Goal: Task Accomplishment & Management: Manage account settings

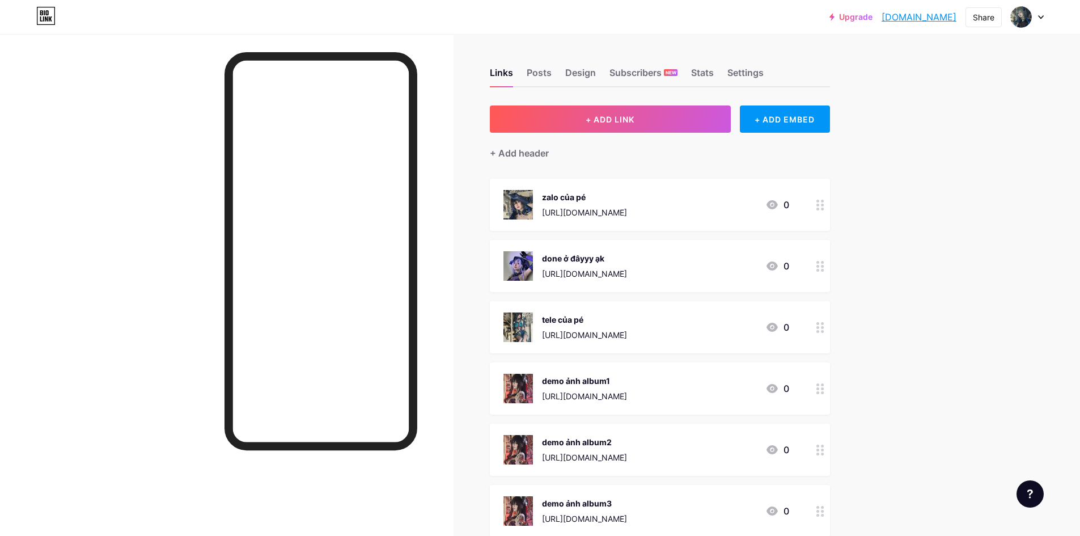
click at [783, 201] on div "0" at bounding box center [777, 205] width 24 height 14
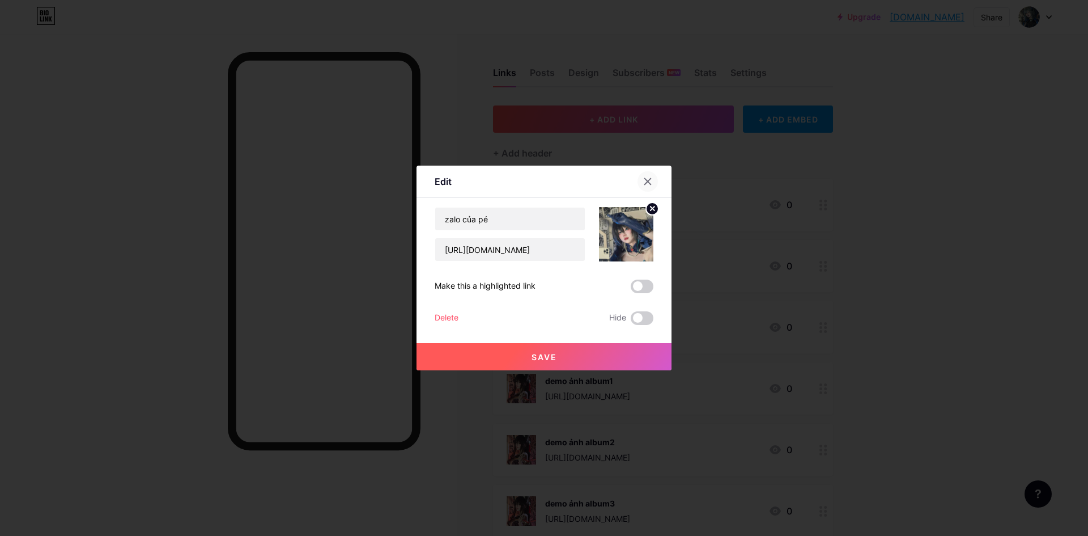
click at [649, 177] on div at bounding box center [648, 181] width 20 height 20
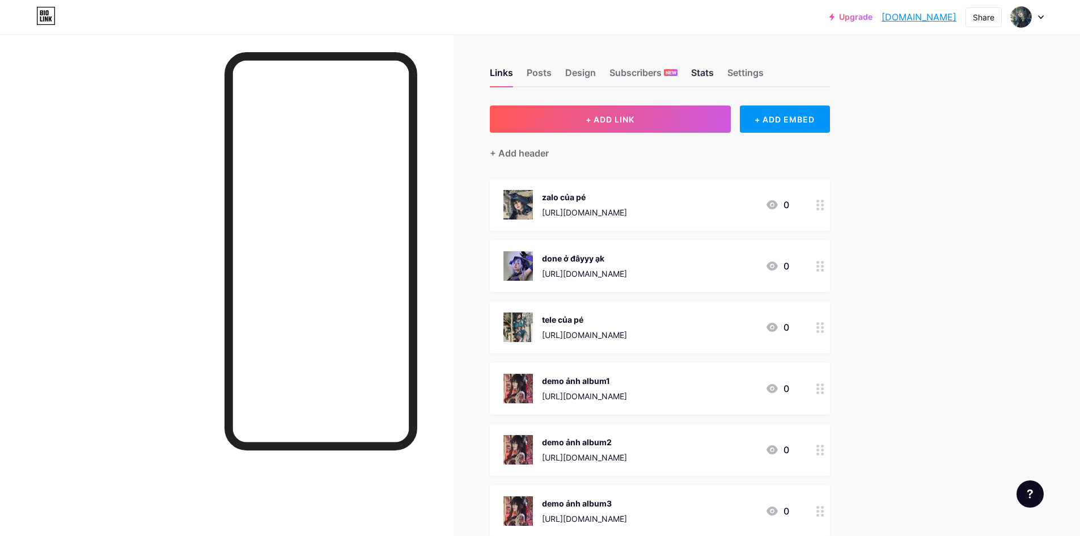
click at [695, 73] on div "Links Posts Design Subscribers NEW Stats Settings" at bounding box center [660, 68] width 340 height 40
click at [699, 69] on div "Stats" at bounding box center [702, 76] width 23 height 20
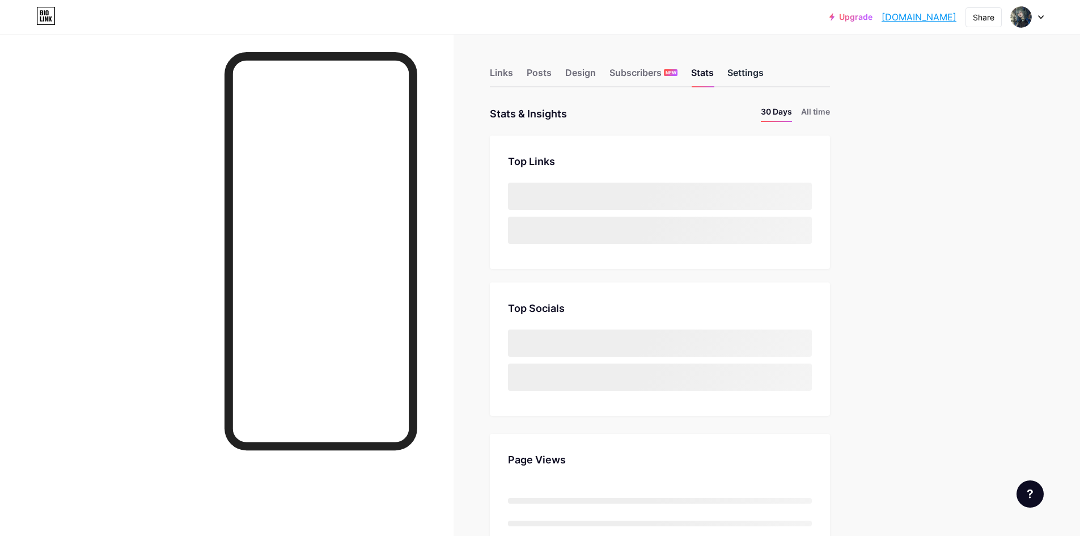
click at [737, 71] on div "Settings" at bounding box center [745, 76] width 36 height 20
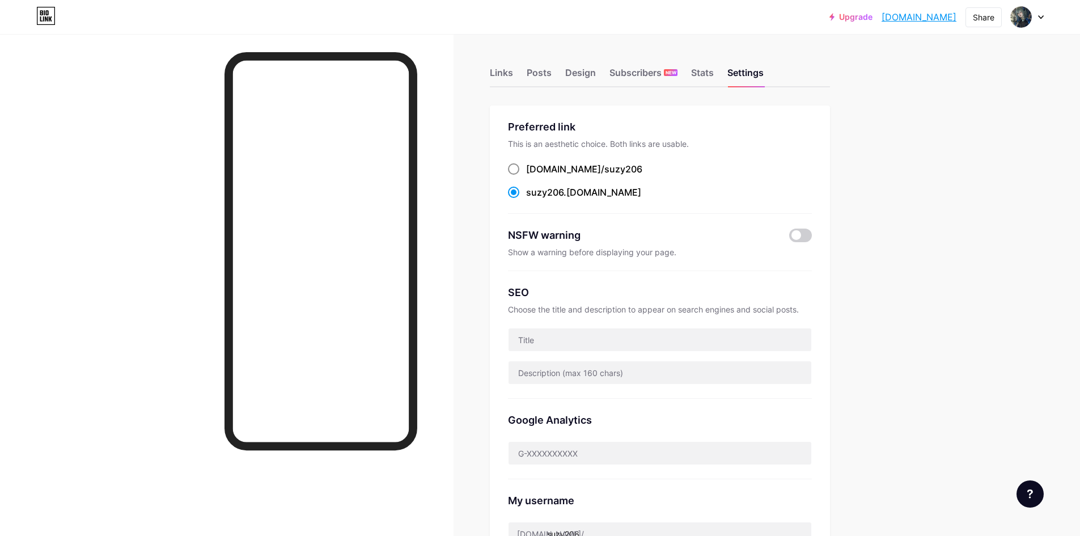
click at [548, 166] on div "[DOMAIN_NAME]/ suzy206" at bounding box center [584, 169] width 116 height 14
click at [533, 176] on input "[DOMAIN_NAME]/ suzy206" at bounding box center [529, 179] width 7 height 7
radio input "true"
click at [571, 81] on div "Design" at bounding box center [580, 76] width 31 height 20
click at [746, 76] on div "Settings" at bounding box center [745, 76] width 36 height 20
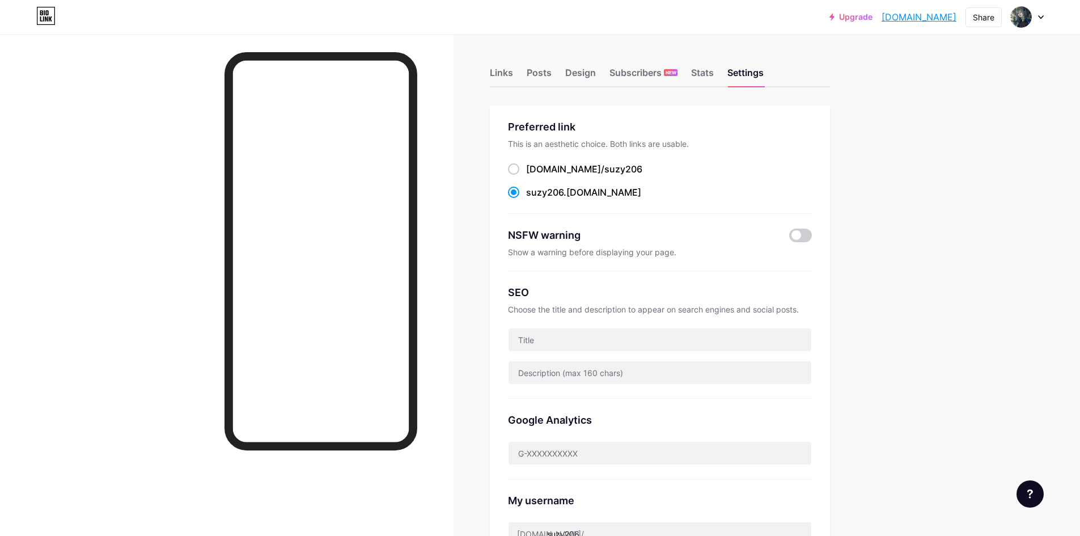
drag, startPoint x: 603, startPoint y: 67, endPoint x: 604, endPoint y: 84, distance: 17.6
click at [603, 79] on div "Links Posts Design Subscribers NEW Stats Settings" at bounding box center [660, 68] width 340 height 40
click at [629, 86] on div "Links Posts Design Subscribers NEW Stats Settings" at bounding box center [660, 68] width 340 height 40
click at [600, 76] on div "Links Posts Design Subscribers NEW Stats Settings" at bounding box center [660, 68] width 340 height 40
drag, startPoint x: 590, startPoint y: 77, endPoint x: 584, endPoint y: 75, distance: 6.5
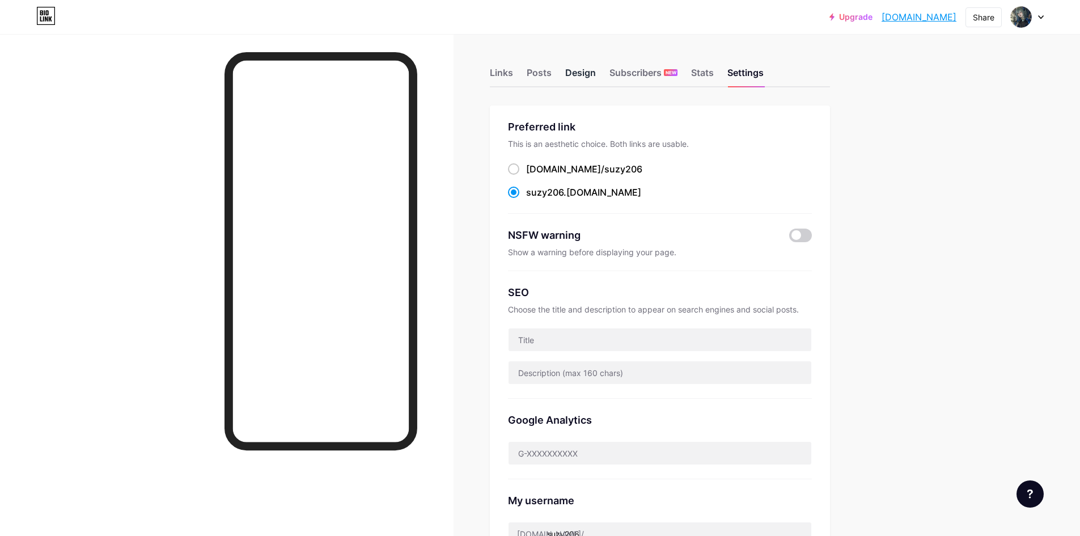
click at [589, 77] on div "Design" at bounding box center [580, 76] width 31 height 20
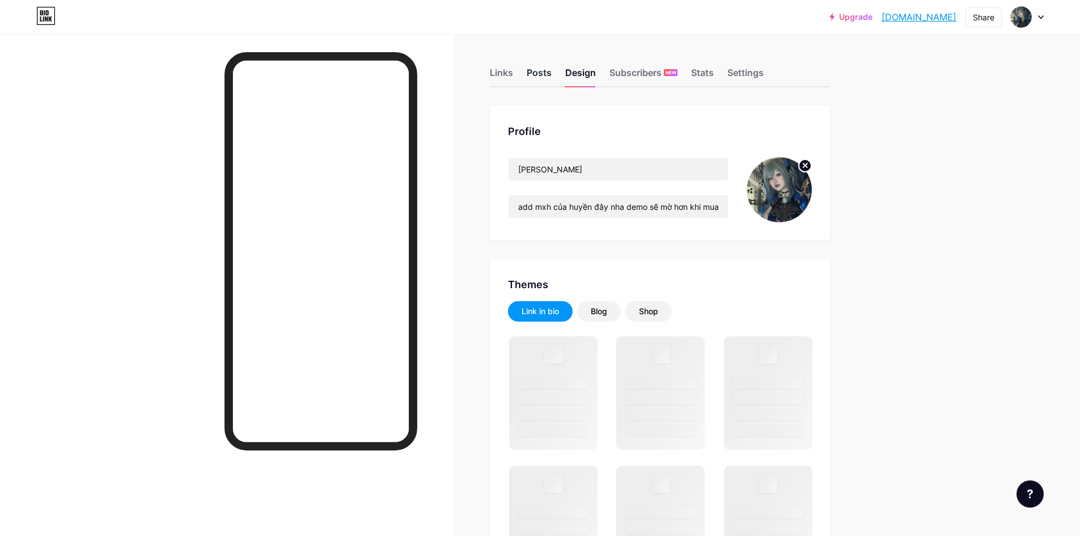
click at [540, 66] on div "Posts" at bounding box center [539, 76] width 25 height 20
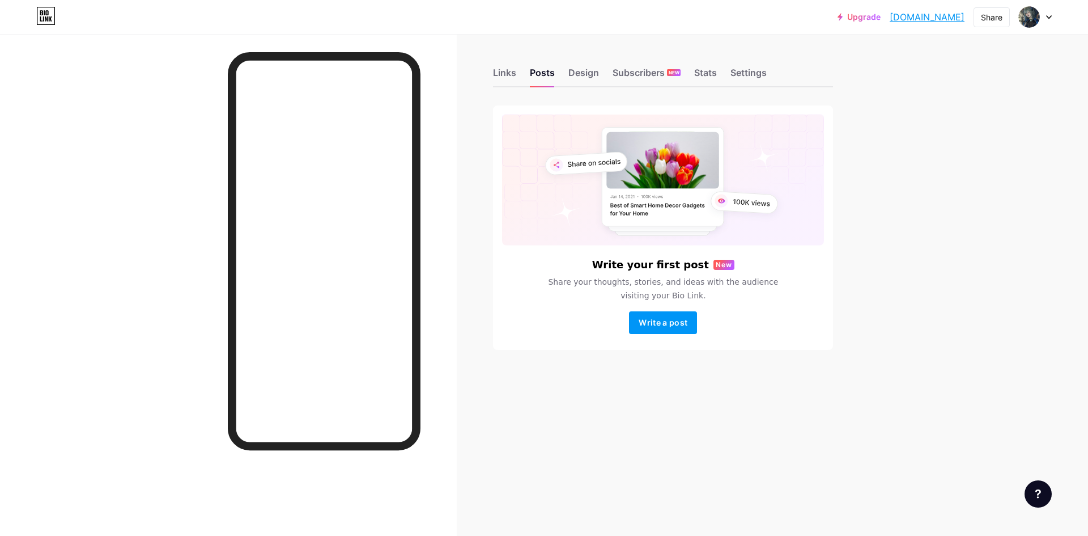
click at [520, 69] on div "Links Posts Design Subscribers NEW Stats Settings" at bounding box center [663, 68] width 340 height 40
click at [512, 77] on div "Links" at bounding box center [504, 76] width 23 height 20
